Goal: Navigation & Orientation: Find specific page/section

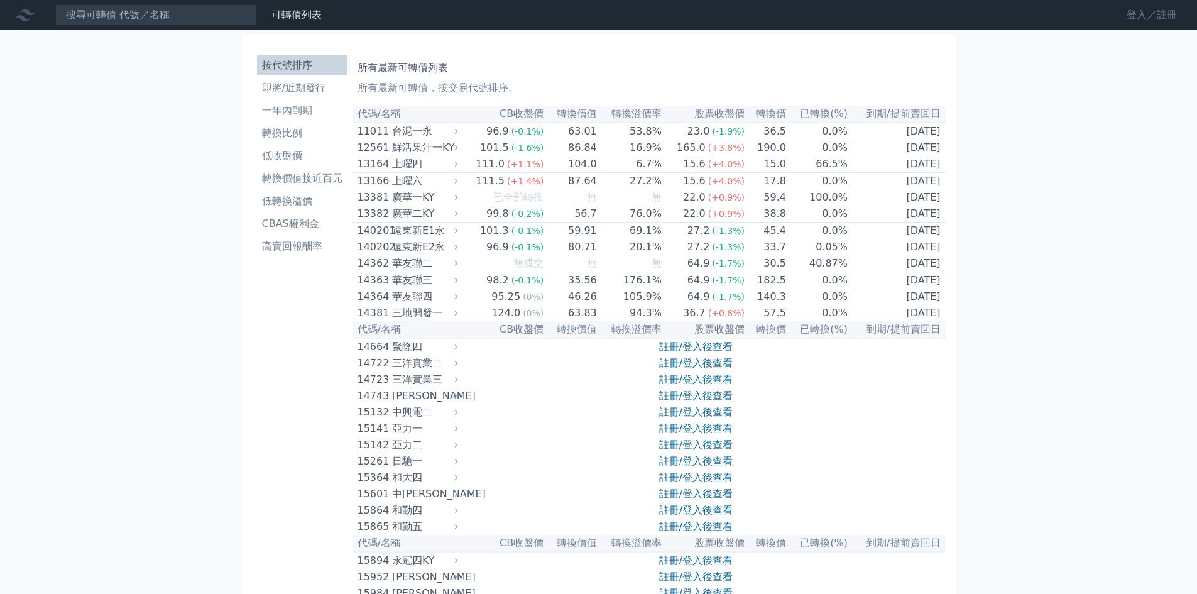
click at [1139, 13] on link "登入／註冊" at bounding box center [1152, 15] width 70 height 20
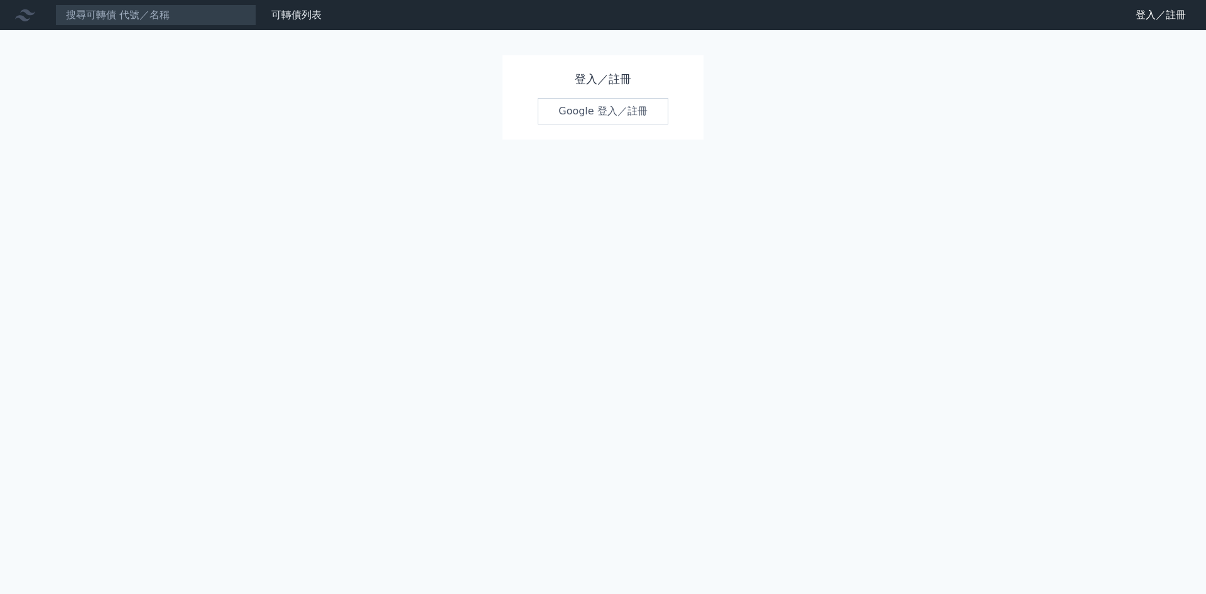
click at [588, 114] on link "Google 登入／註冊" at bounding box center [603, 111] width 131 height 26
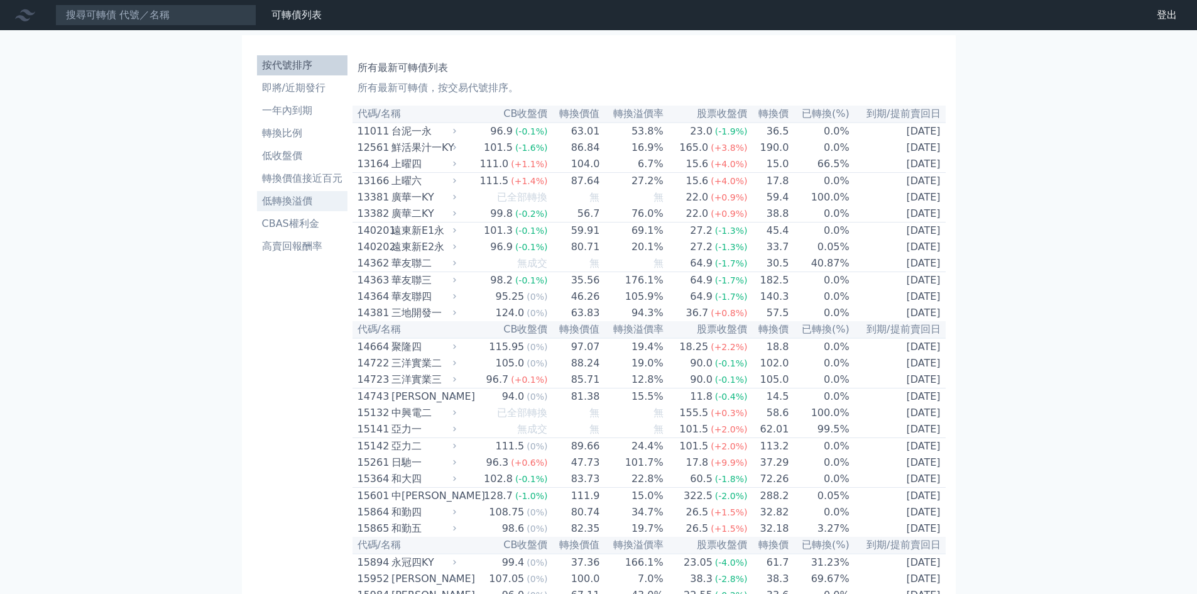
click at [297, 202] on li "低轉換溢價" at bounding box center [302, 201] width 90 height 15
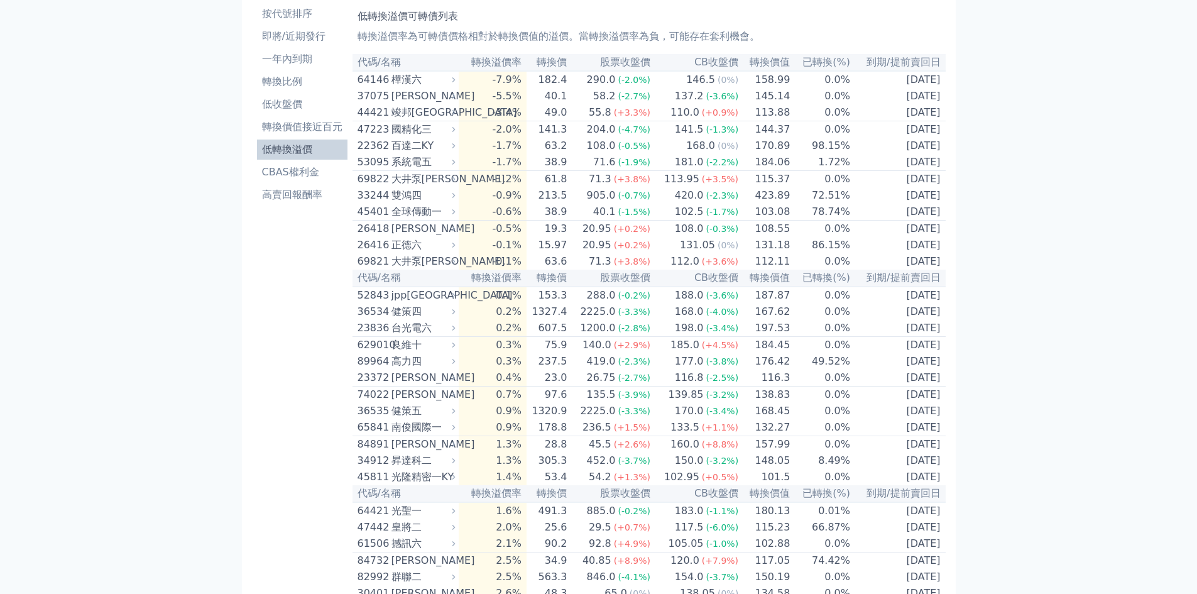
scroll to position [9, 0]
